Goal: Complete application form

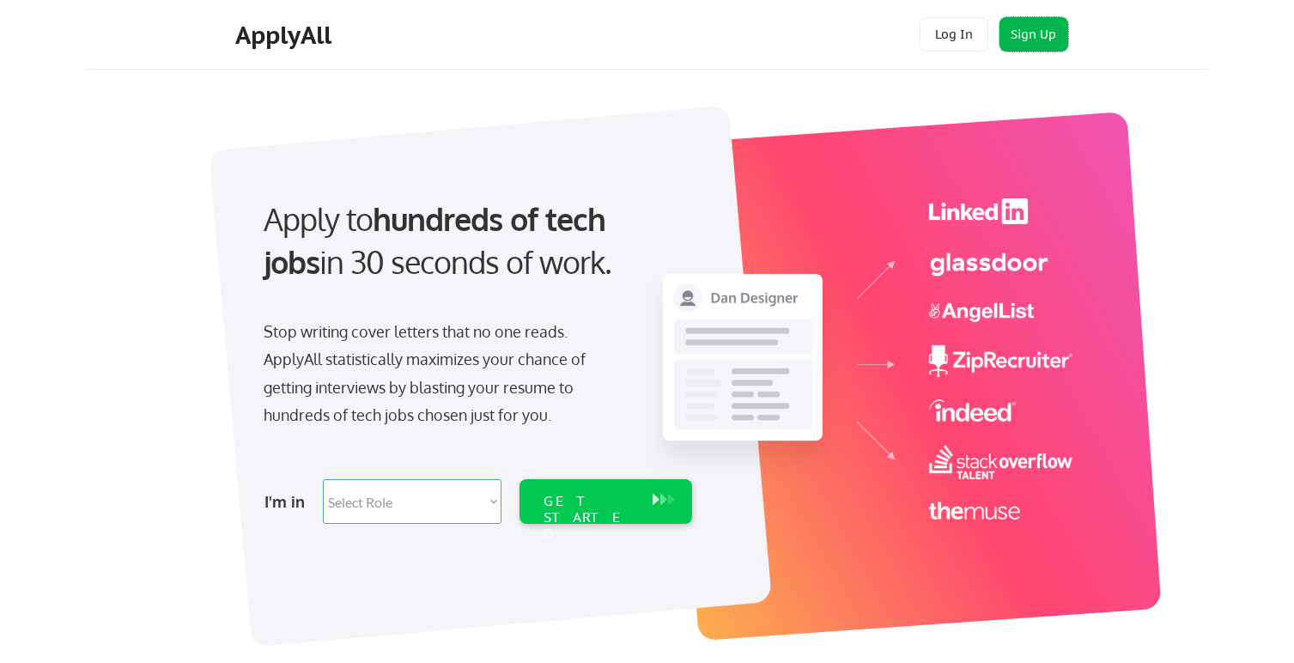
click at [1026, 35] on button "Sign Up" at bounding box center [1033, 34] width 69 height 34
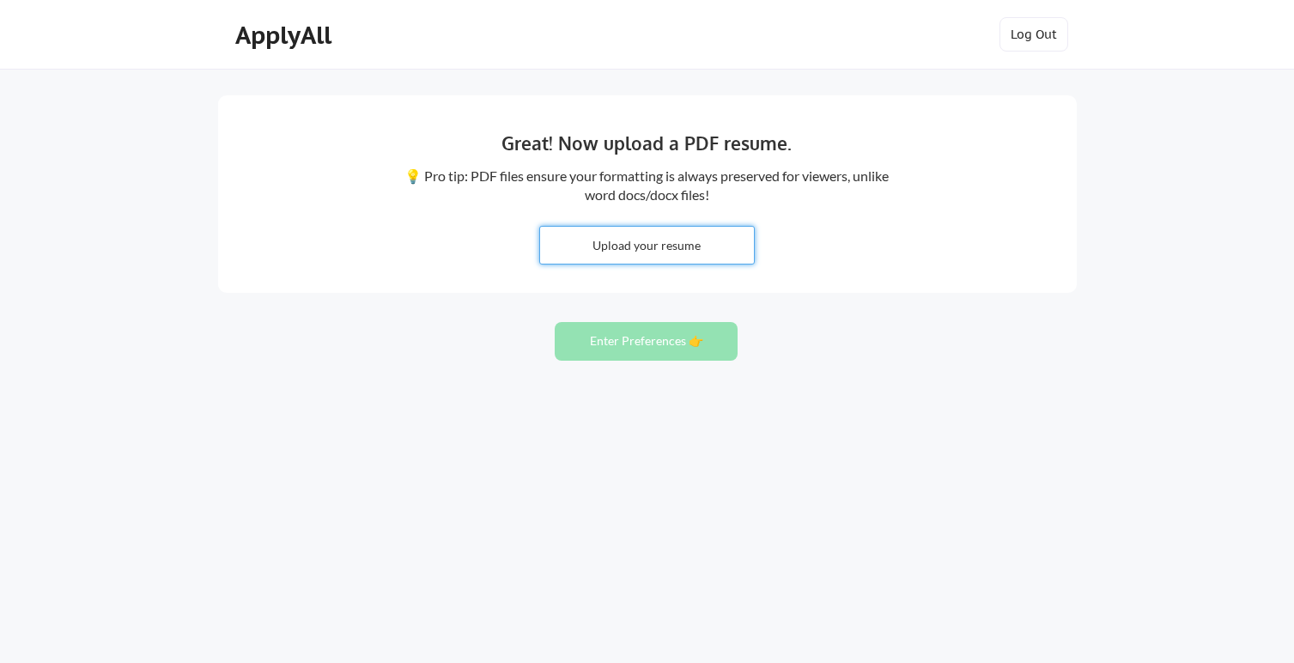
click at [675, 245] on input "file" at bounding box center [647, 245] width 214 height 37
type input "C:\fakepath\SergioCamargo_TechnicalProductManager_Resume.pdf"
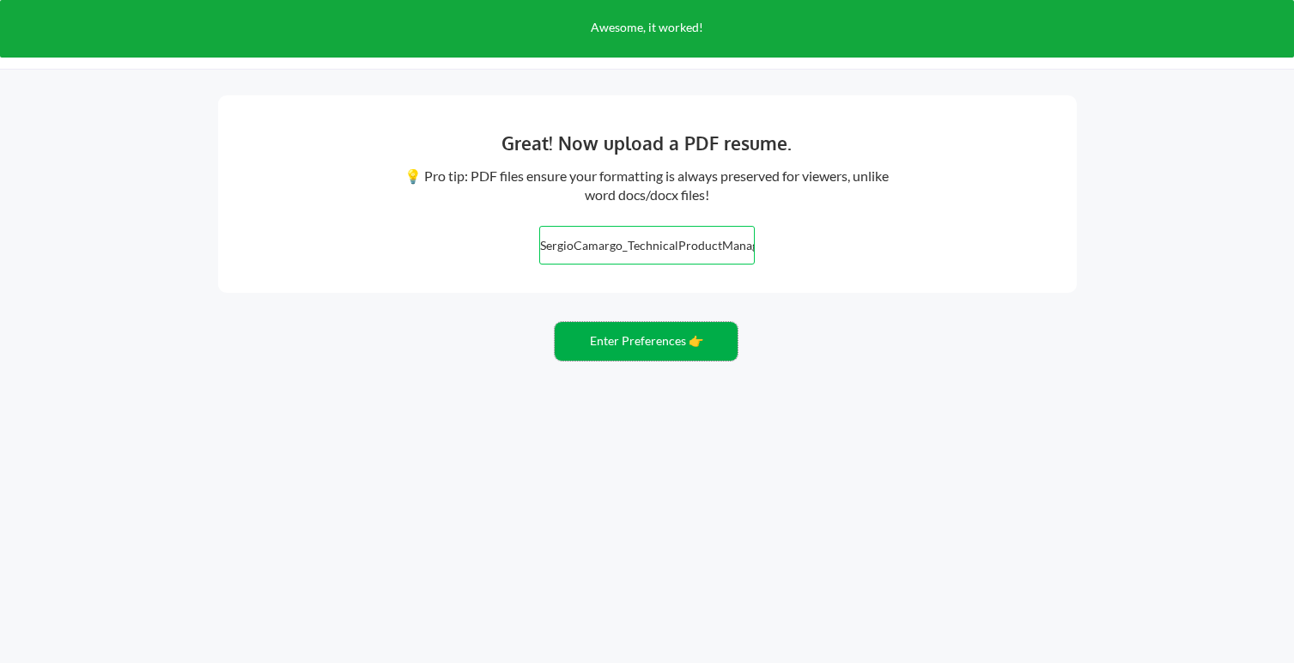
click at [657, 348] on button "Enter Preferences 👉" at bounding box center [645, 341] width 183 height 39
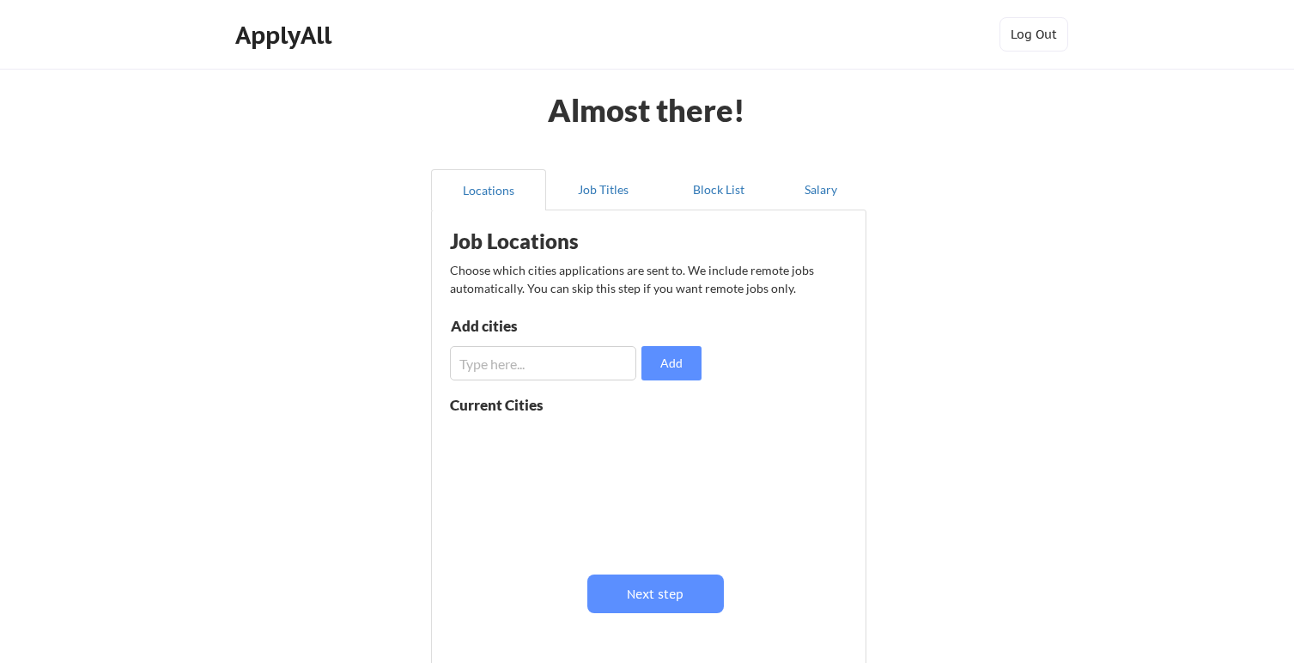
click at [530, 367] on input "input" at bounding box center [543, 363] width 186 height 34
type input "austin"
click at [676, 365] on button "Add" at bounding box center [671, 363] width 60 height 34
click at [564, 369] on input "input" at bounding box center [543, 363] width 186 height 34
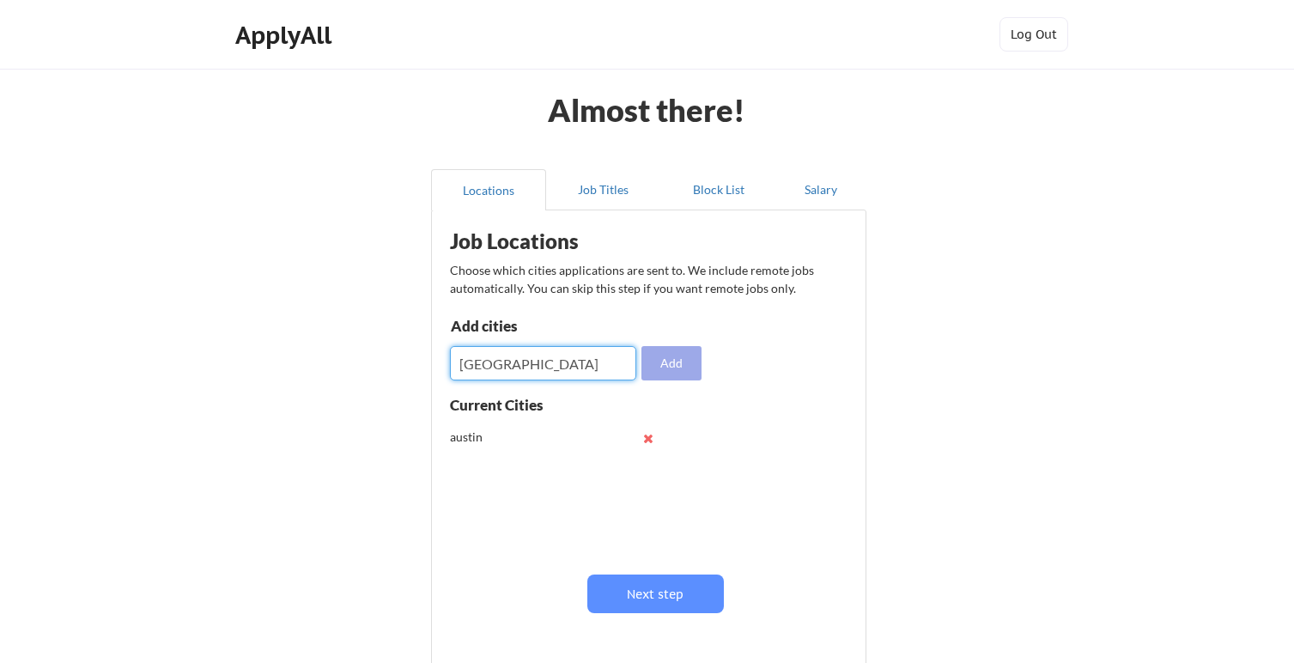
type input "chicago"
click at [682, 357] on button "Add" at bounding box center [671, 363] width 60 height 34
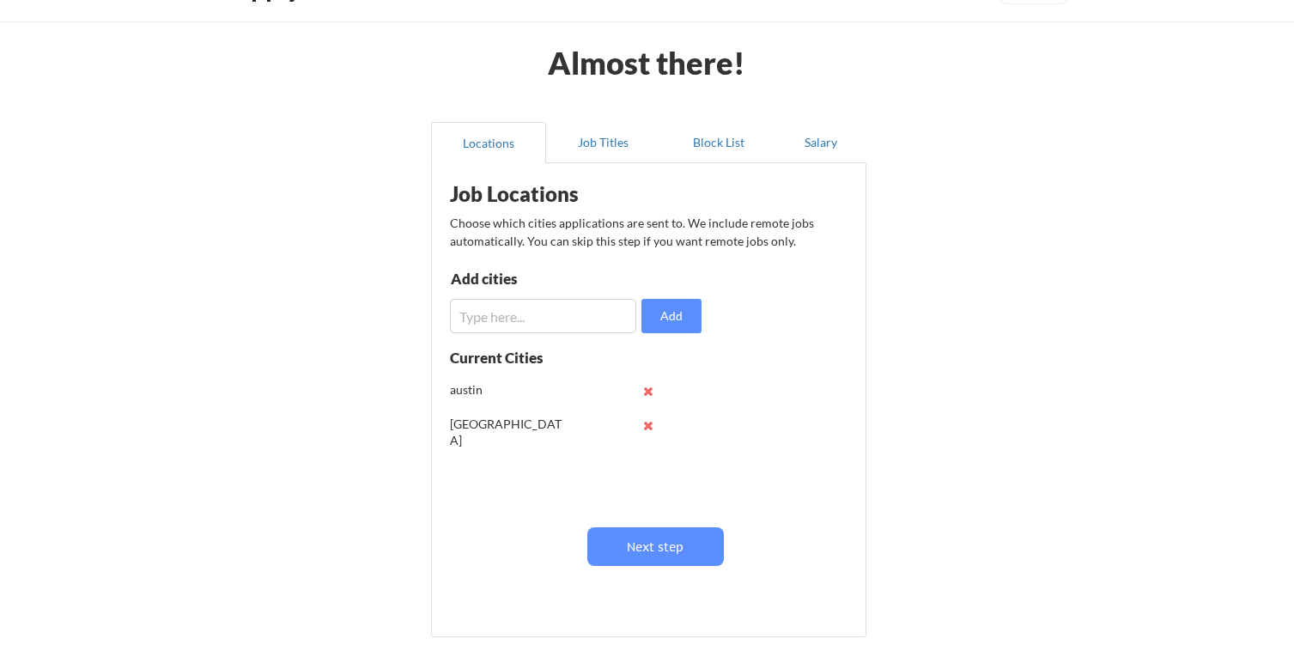
scroll to position [59, 0]
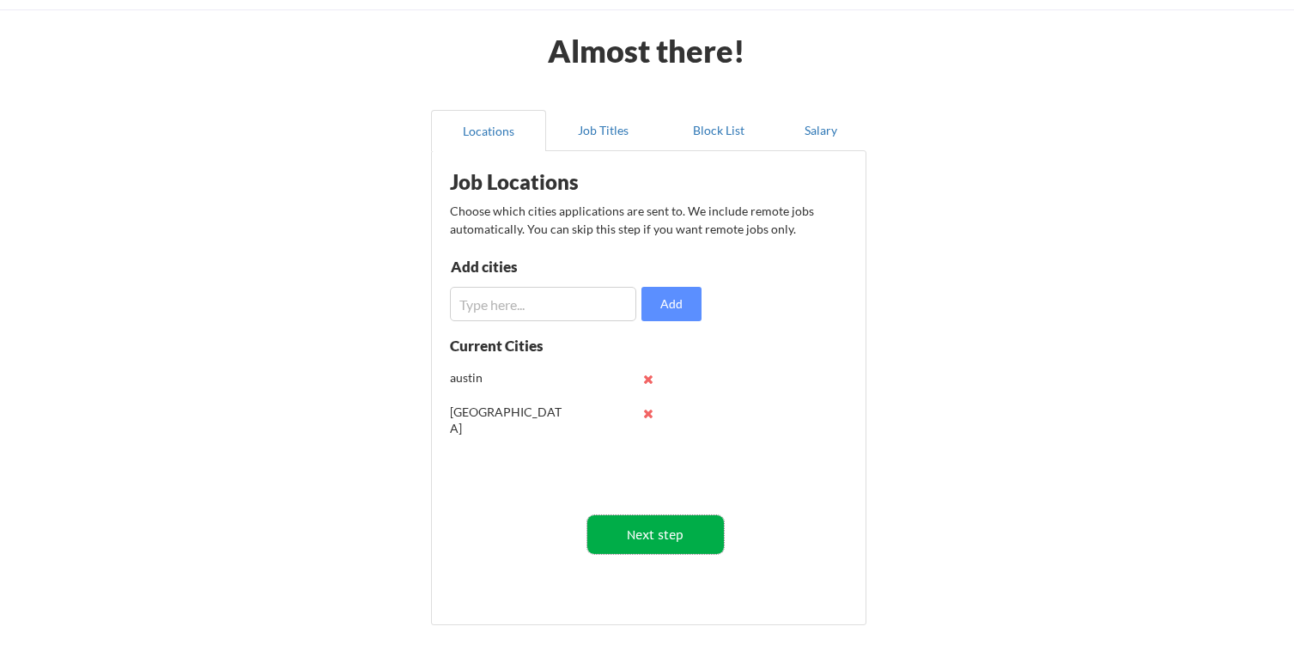
click at [687, 529] on button "Next step" at bounding box center [655, 534] width 136 height 39
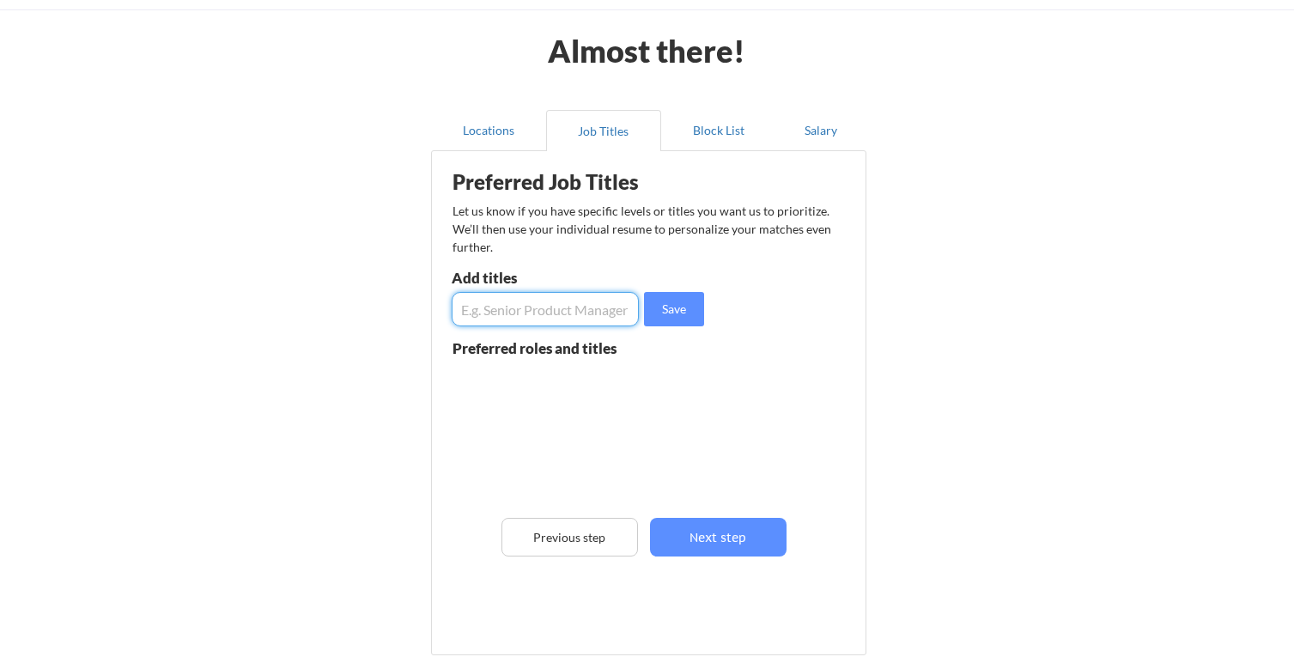
click at [537, 307] on input "input" at bounding box center [544, 309] width 187 height 34
type input "Product Manager, Senior Product Manager"
click at [739, 534] on button "Next step" at bounding box center [718, 537] width 136 height 39
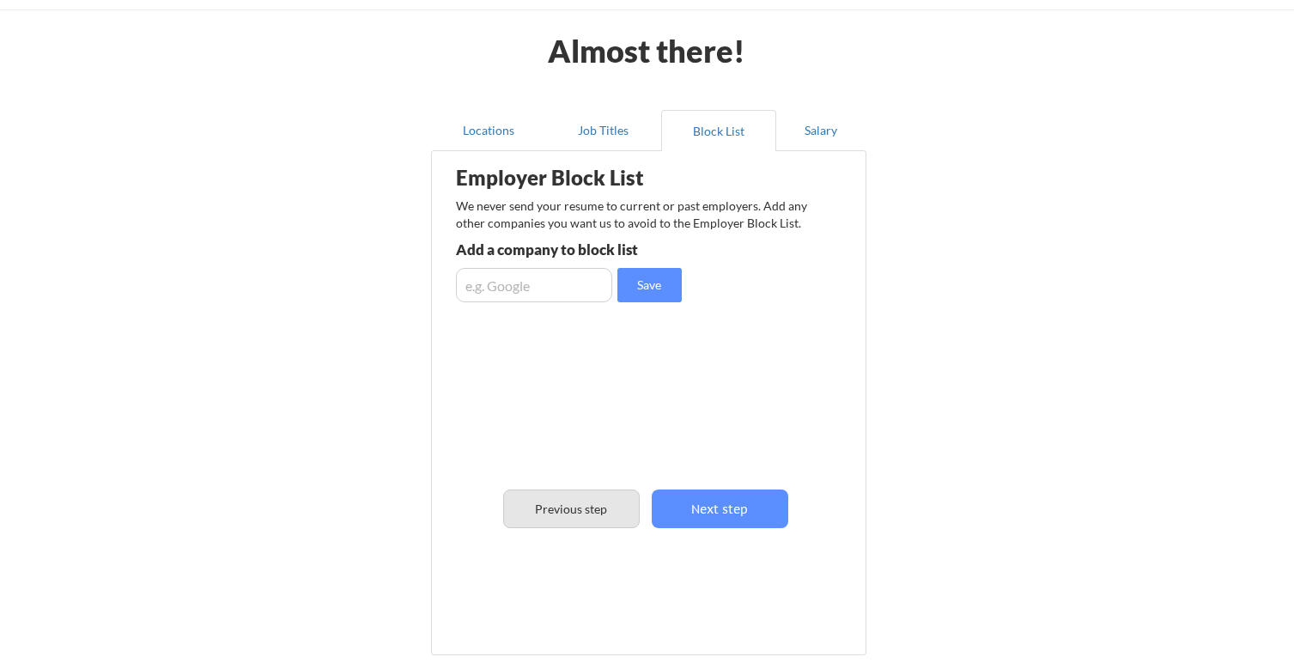
click at [579, 510] on button "Previous step" at bounding box center [571, 508] width 136 height 39
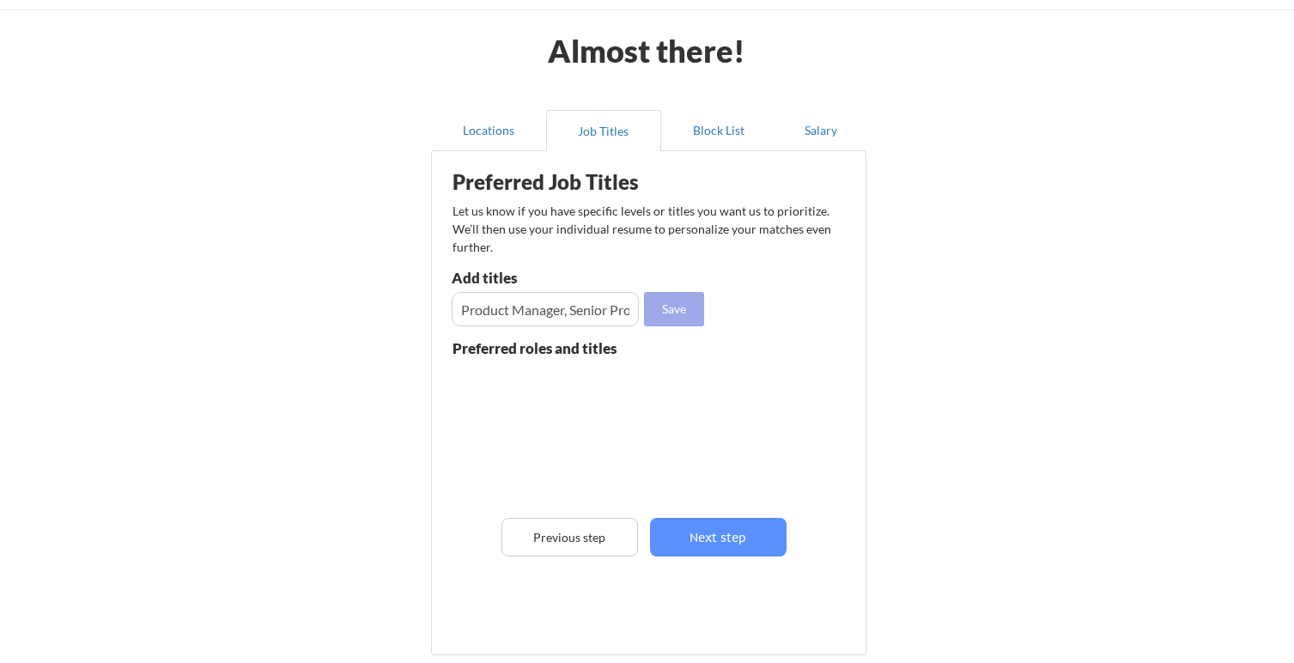
click at [670, 310] on button "Save" at bounding box center [674, 309] width 60 height 34
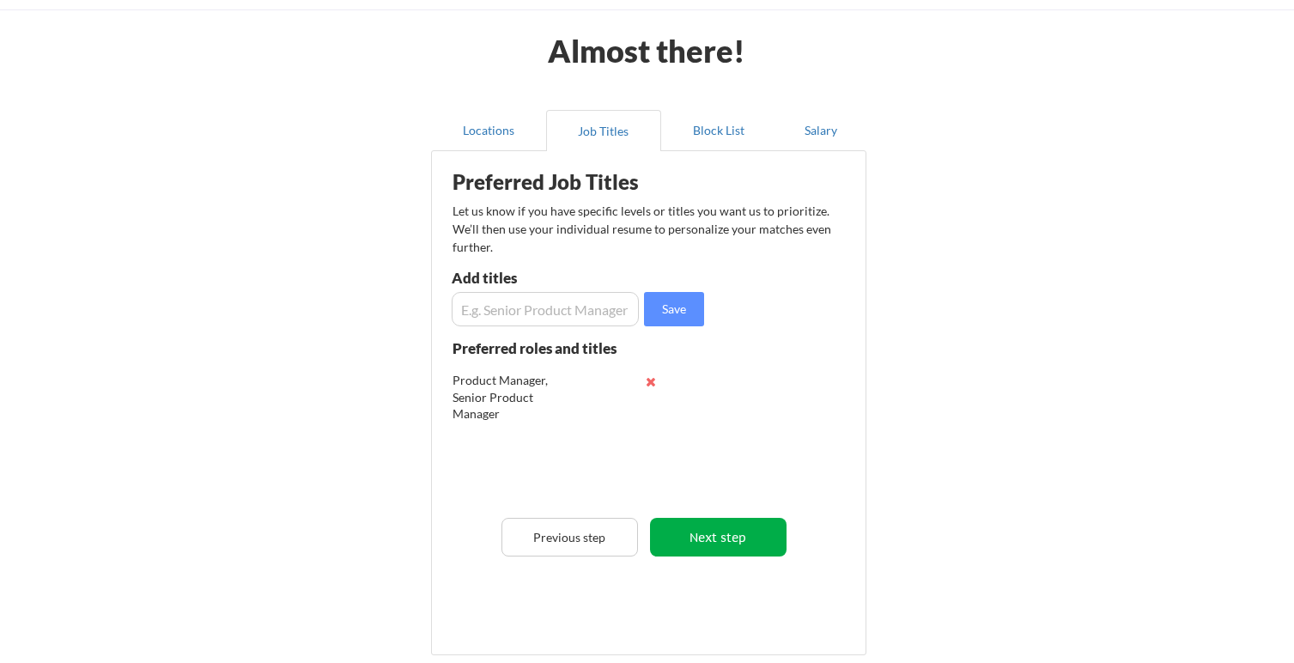
click at [756, 525] on button "Next step" at bounding box center [718, 537] width 136 height 39
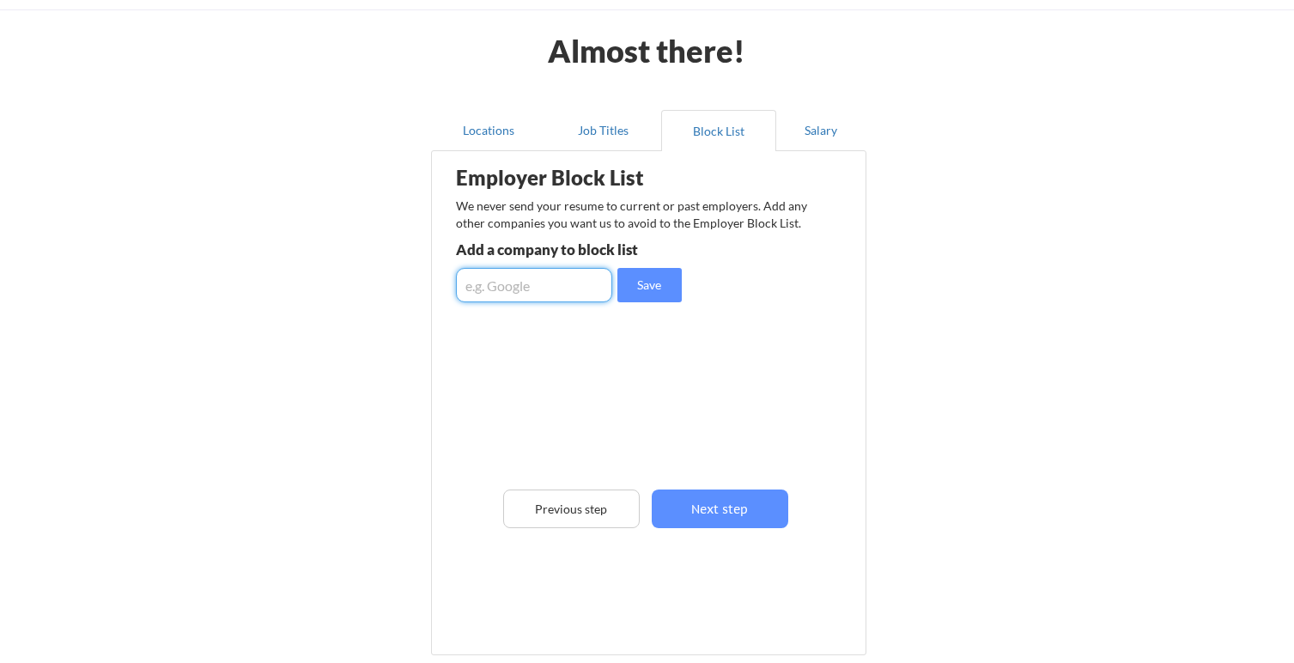
click at [561, 288] on input "input" at bounding box center [534, 285] width 156 height 34
click at [595, 495] on button "Previous step" at bounding box center [571, 508] width 136 height 39
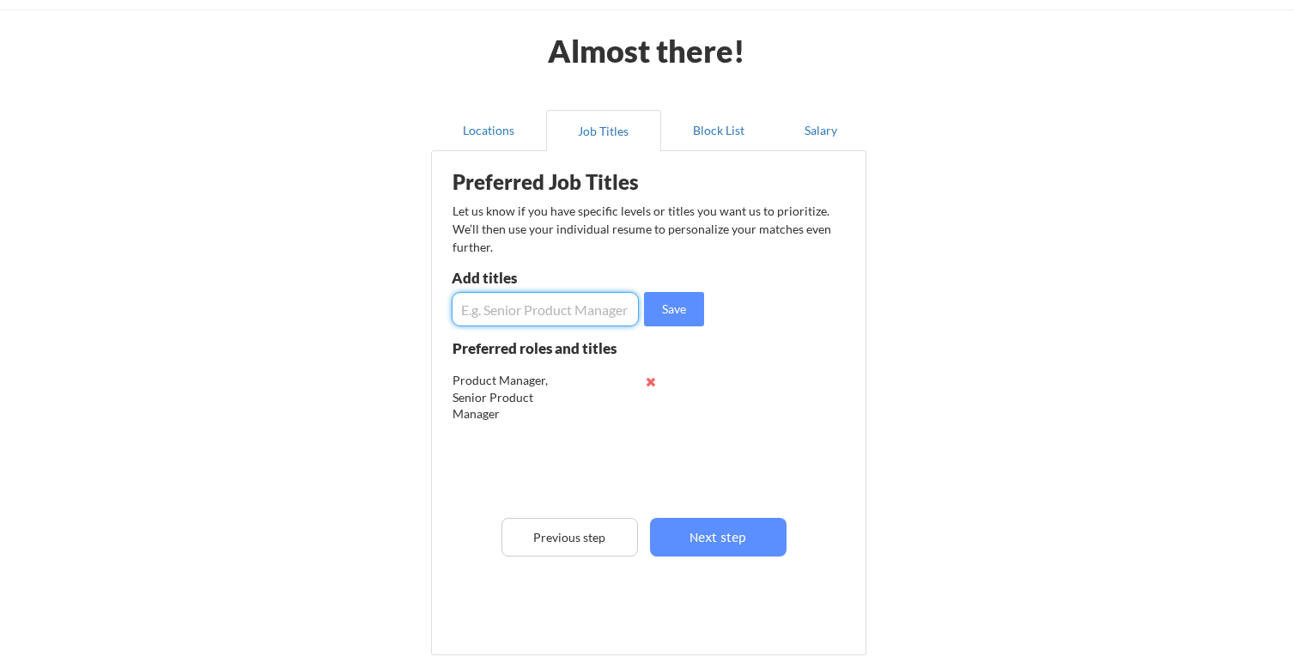
click at [514, 311] on input "input" at bounding box center [544, 309] width 187 height 34
type input "Technical Product Manager"
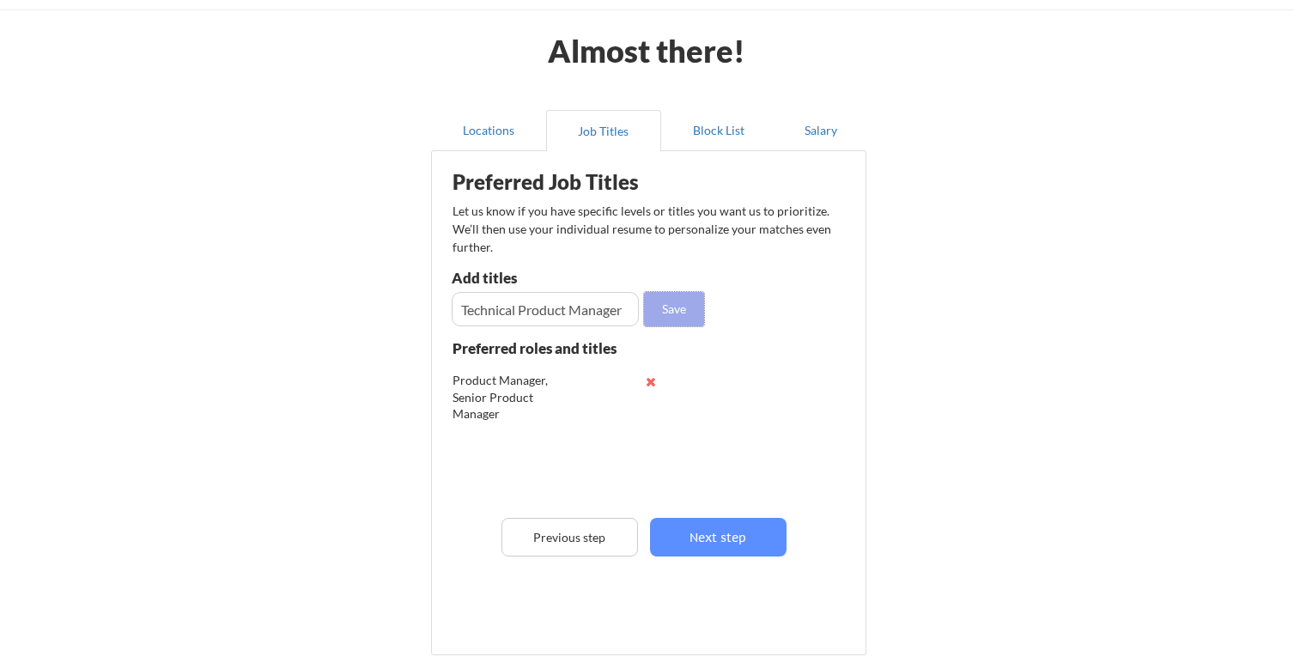
click at [667, 300] on button "Save" at bounding box center [674, 309] width 60 height 34
click at [545, 301] on input "input" at bounding box center [544, 309] width 187 height 34
type input "Technical Program Manager"
click at [680, 301] on button "Save" at bounding box center [674, 309] width 60 height 34
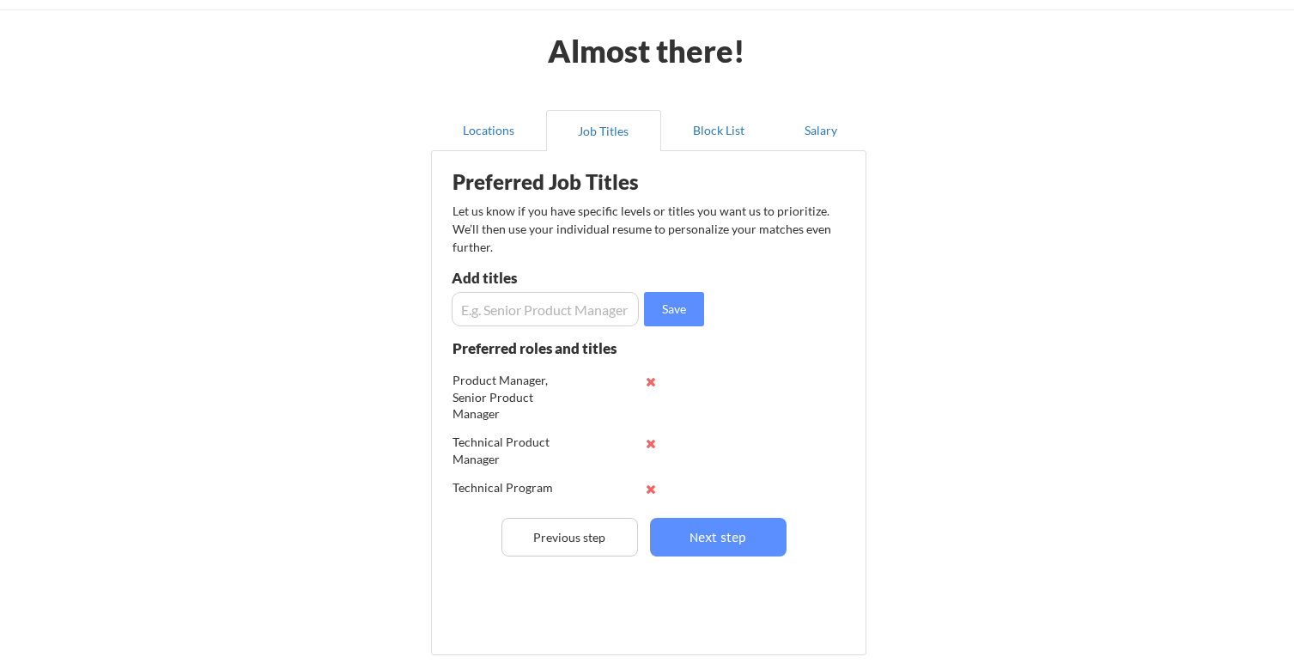
click at [714, 541] on button "Next step" at bounding box center [718, 537] width 136 height 39
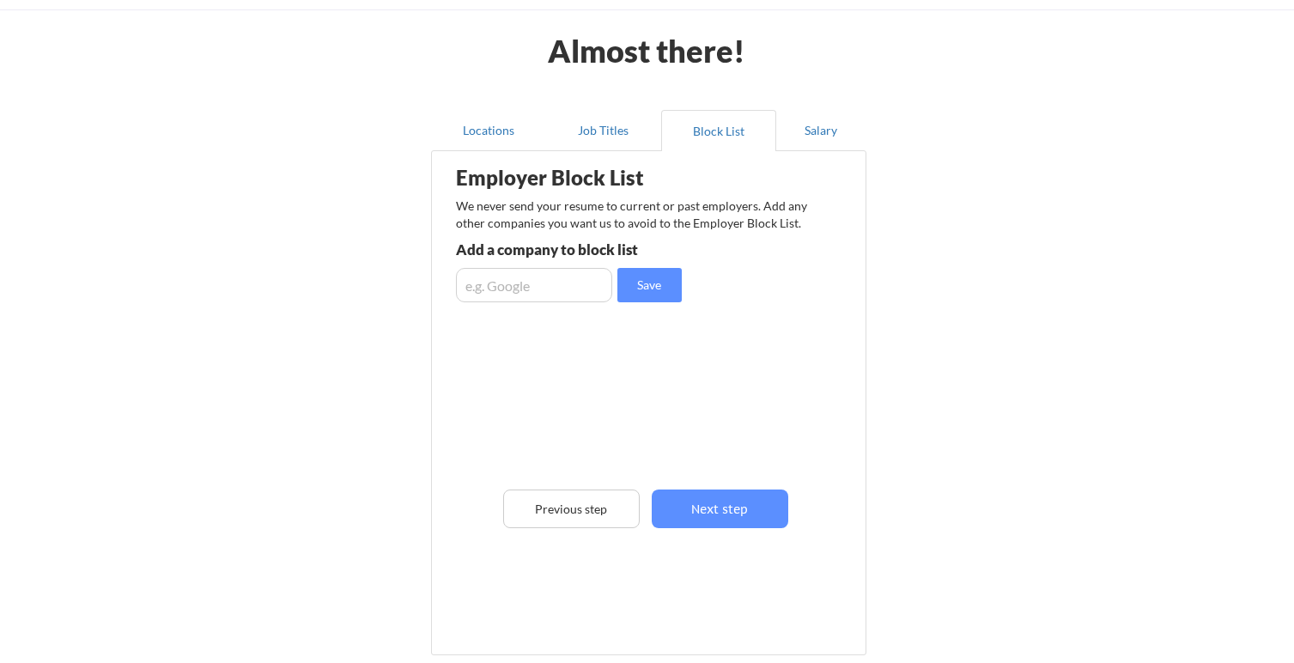
click at [522, 282] on input "input" at bounding box center [534, 285] width 156 height 34
click at [707, 507] on button "Next step" at bounding box center [719, 508] width 136 height 39
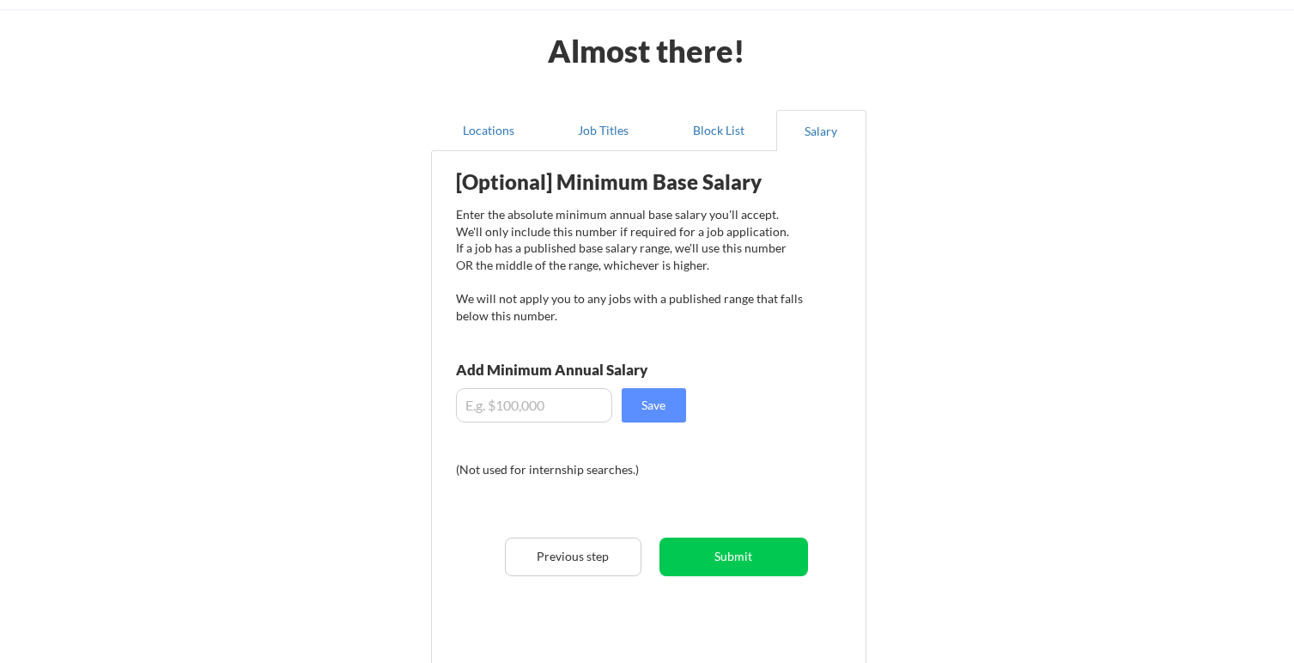
click at [560, 218] on div "Enter the absolute minimum annual base salary you'll accept. We'll only include…" at bounding box center [629, 265] width 347 height 118
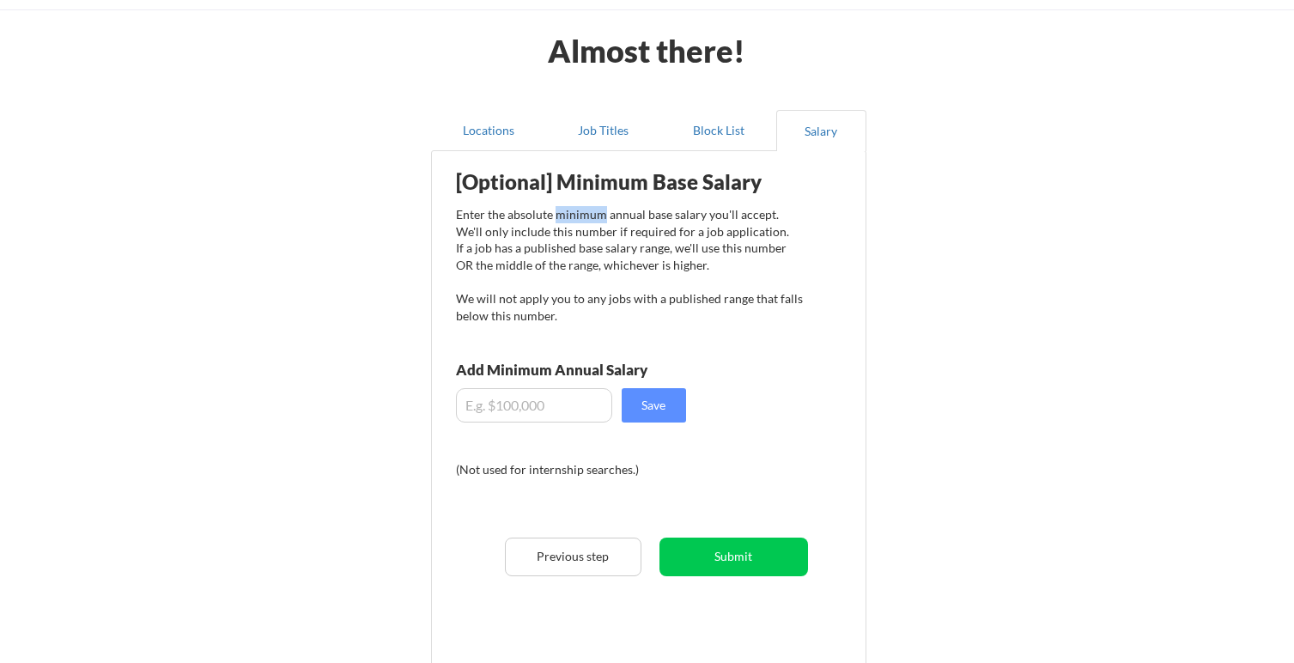
click at [560, 218] on div "Enter the absolute minimum annual base salary you'll accept. We'll only include…" at bounding box center [629, 265] width 347 height 118
click at [730, 558] on button "Submit" at bounding box center [733, 556] width 148 height 39
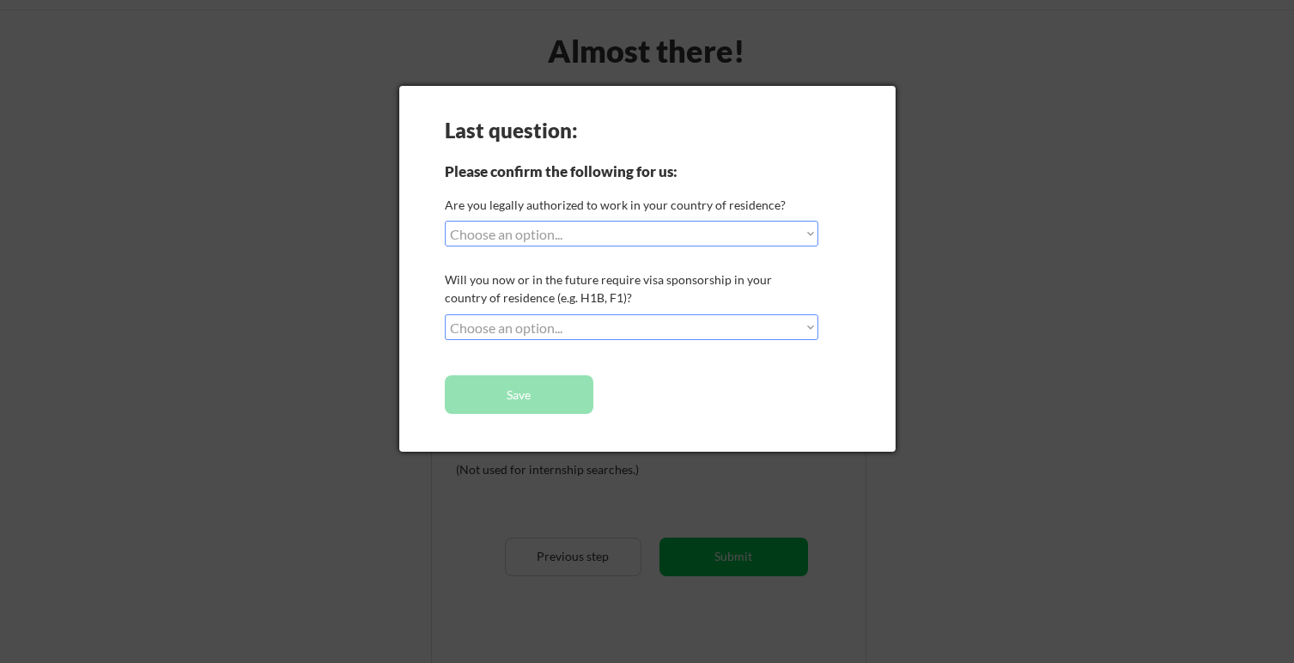
click at [901, 233] on div at bounding box center [647, 331] width 1294 height 663
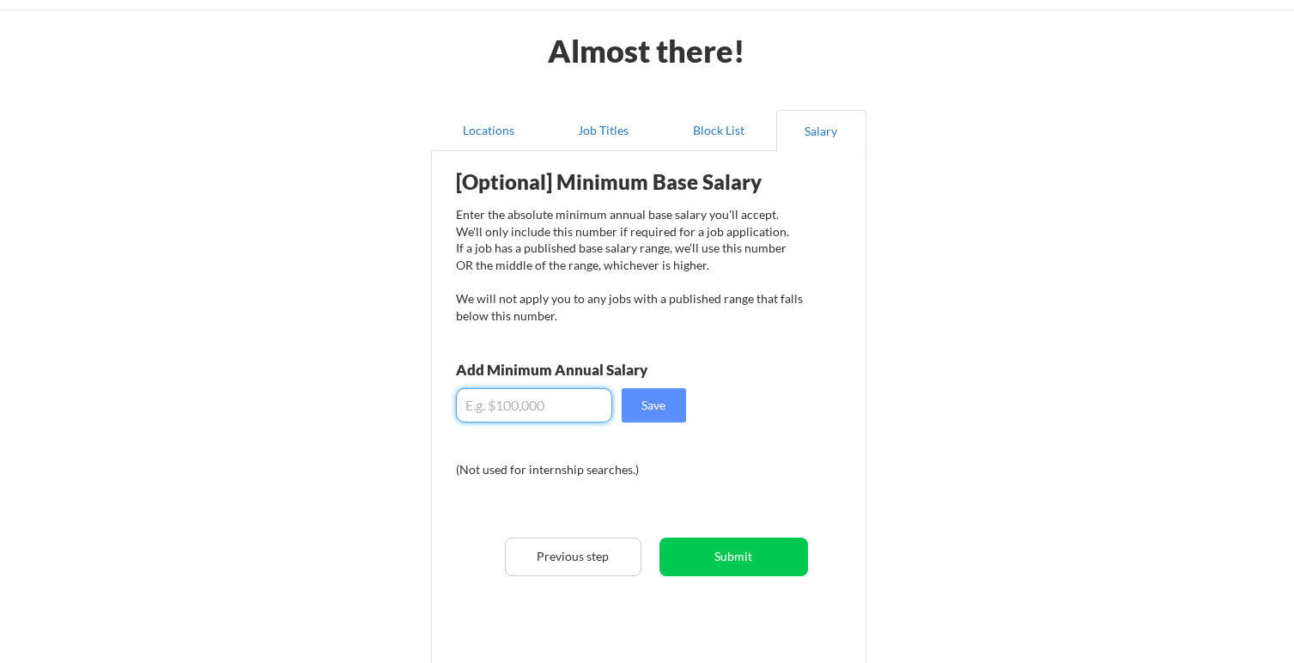
click at [528, 408] on input "input" at bounding box center [534, 405] width 156 height 34
type input "$150,000"
click at [651, 403] on button "Save" at bounding box center [653, 405] width 64 height 34
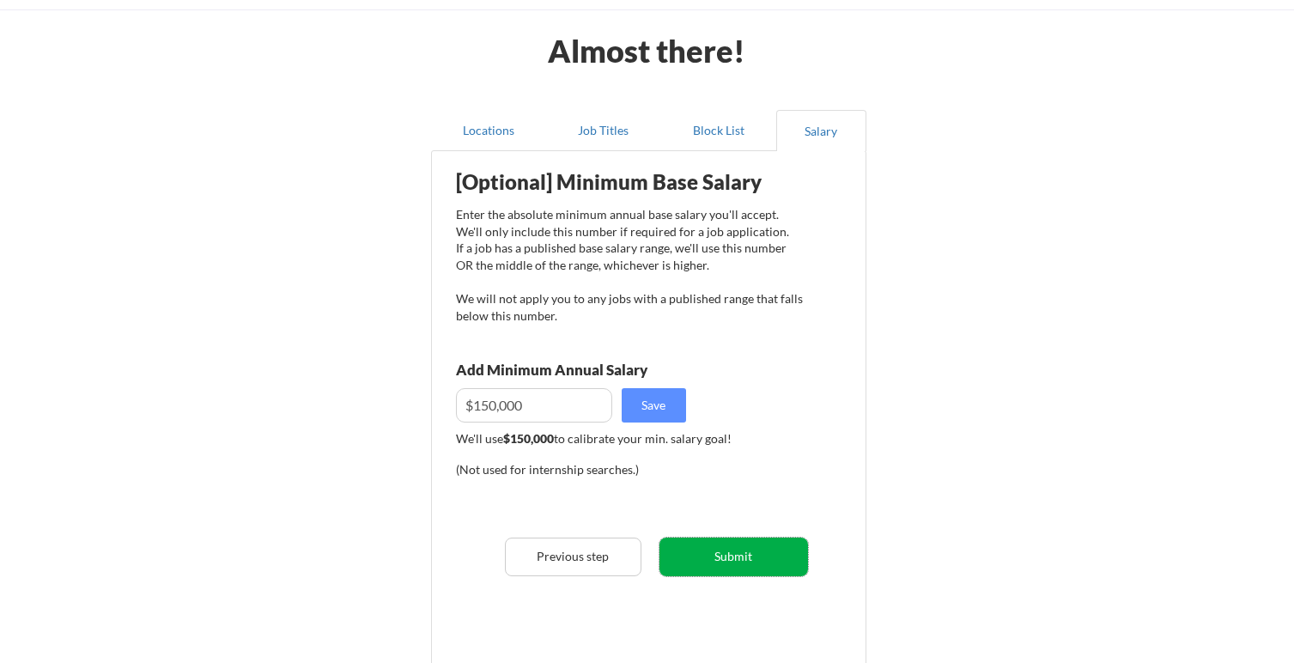
click at [775, 554] on button "Submit" at bounding box center [733, 556] width 148 height 39
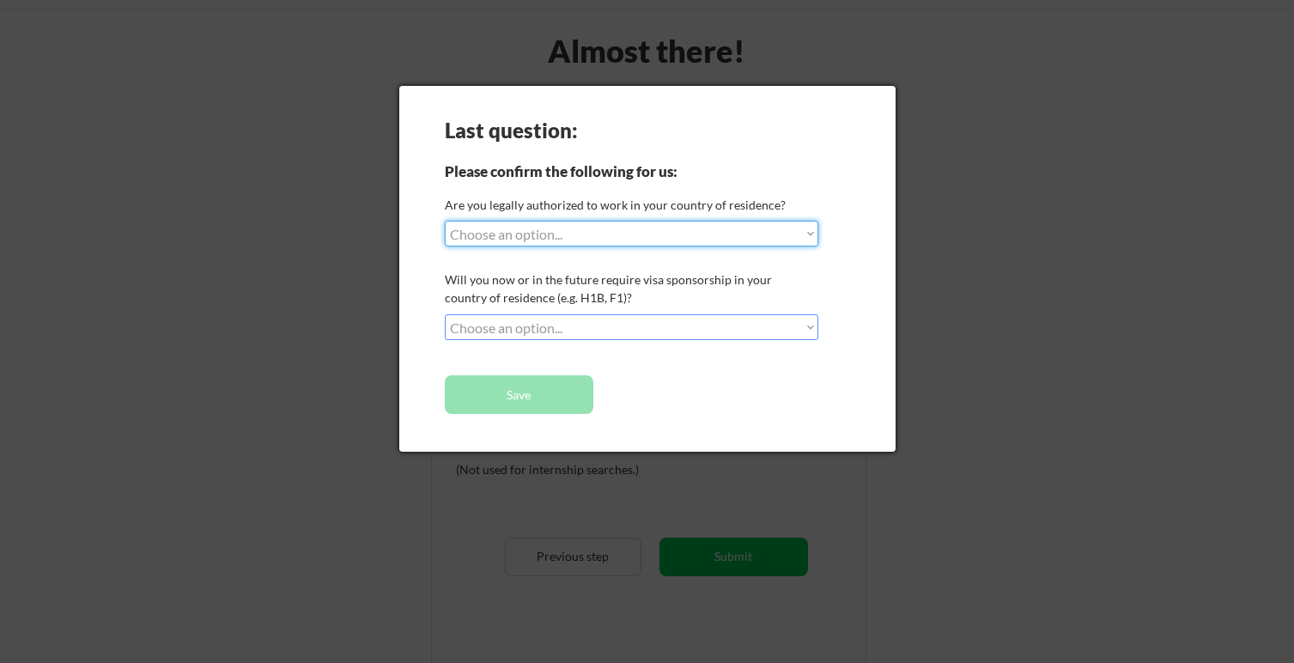
click at [593, 229] on select "Choose an option... Yes, I am a US Citizen Yes, I am a Canadian Citizen Yes, I …" at bounding box center [631, 234] width 373 height 26
select select ""yes__i_am_a_us_citizen""
click at [445, 221] on select "Choose an option... Yes, I am a US Citizen Yes, I am a Canadian Citizen Yes, I …" at bounding box center [631, 234] width 373 height 26
click at [578, 318] on select "Choose an option... No, I will not need sponsorship Yes, I will need sponsorship" at bounding box center [631, 327] width 373 height 26
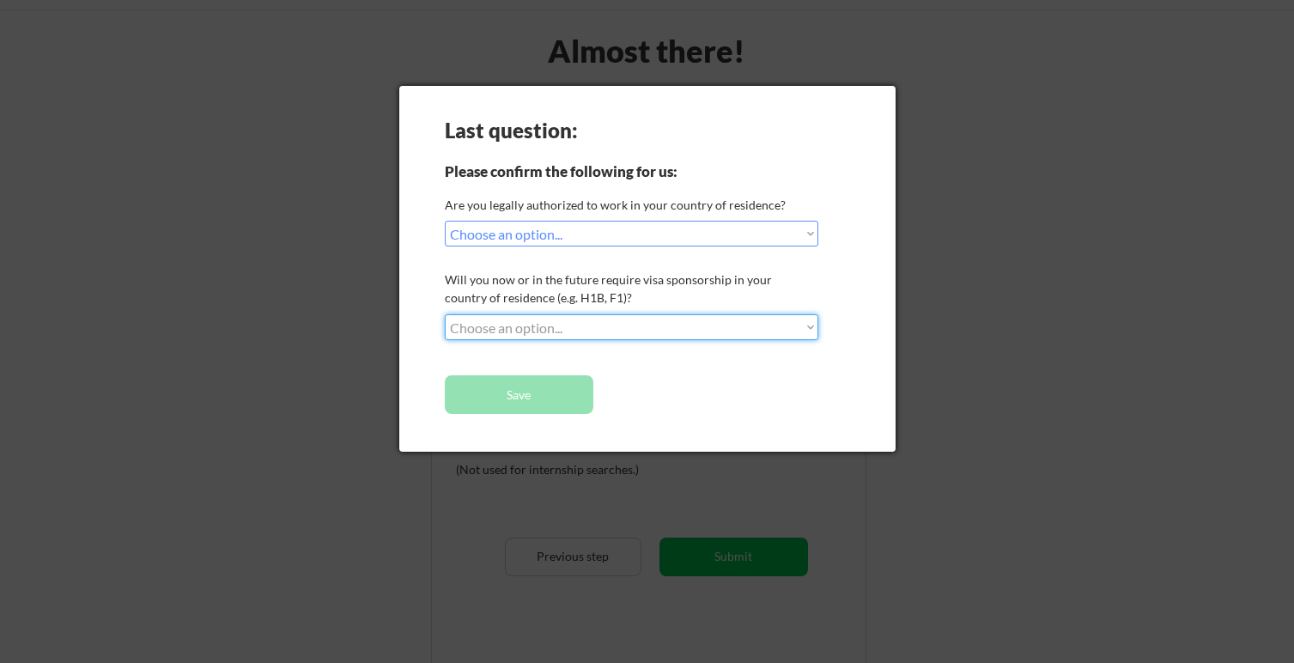
select select ""no__i_will_not_need_sponsorship""
click at [445, 314] on select "Choose an option... No, I will not need sponsorship Yes, I will need sponsorship" at bounding box center [631, 327] width 373 height 26
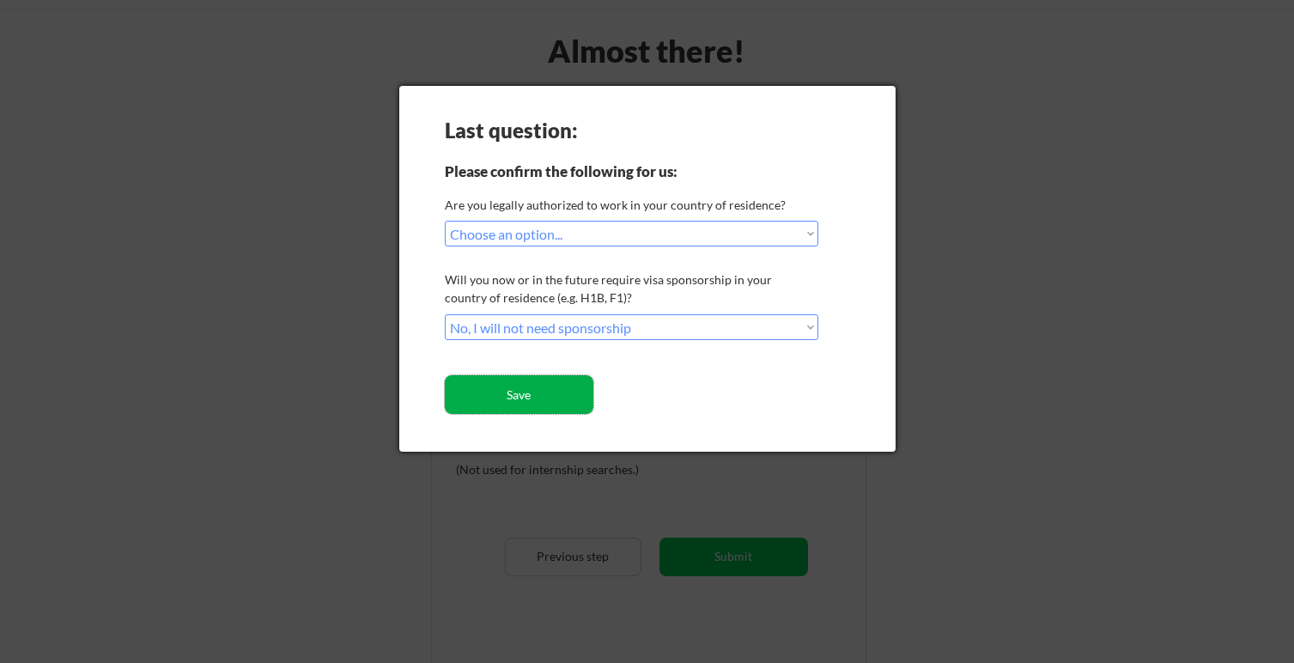
click at [571, 397] on button "Save" at bounding box center [519, 394] width 148 height 39
